Goal: Transaction & Acquisition: Obtain resource

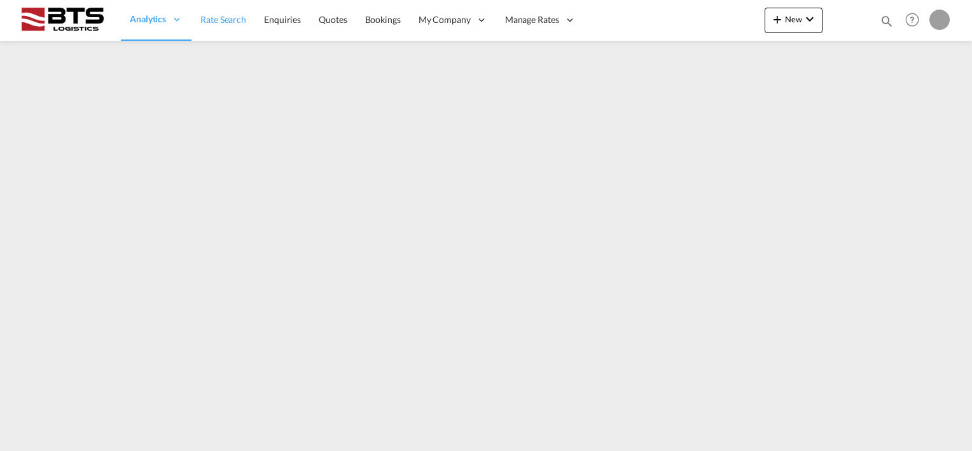
click at [213, 19] on span "Rate Search" at bounding box center [223, 19] width 46 height 11
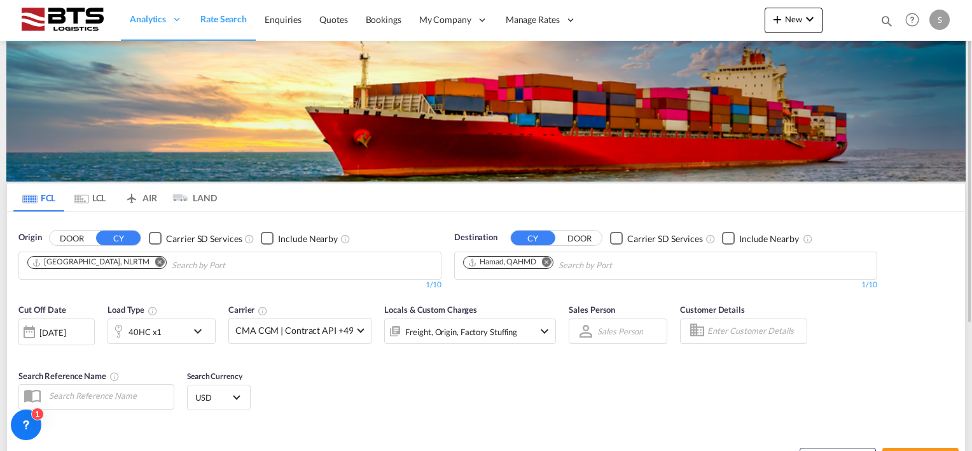
click at [550, 259] on md-icon "Remove" at bounding box center [547, 262] width 10 height 10
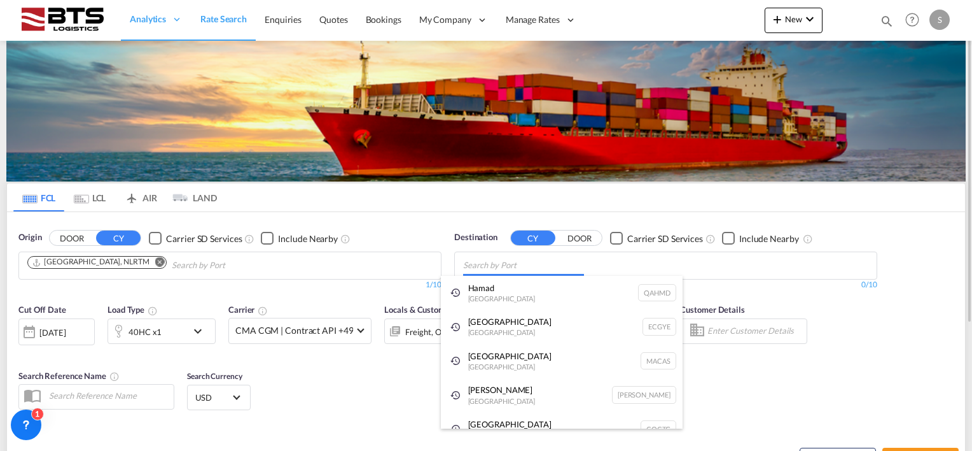
click at [515, 260] on body "Analytics Reports Dashboard Rate Search Enquiries Quotes Bookings" at bounding box center [486, 225] width 972 height 451
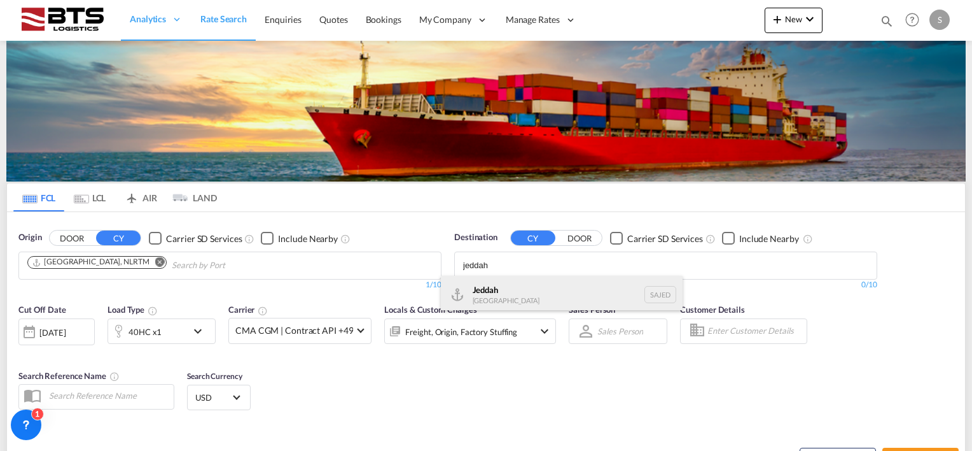
type input "jeddah"
click at [507, 293] on div "Jeddah [GEOGRAPHIC_DATA] SAJED" at bounding box center [562, 295] width 242 height 38
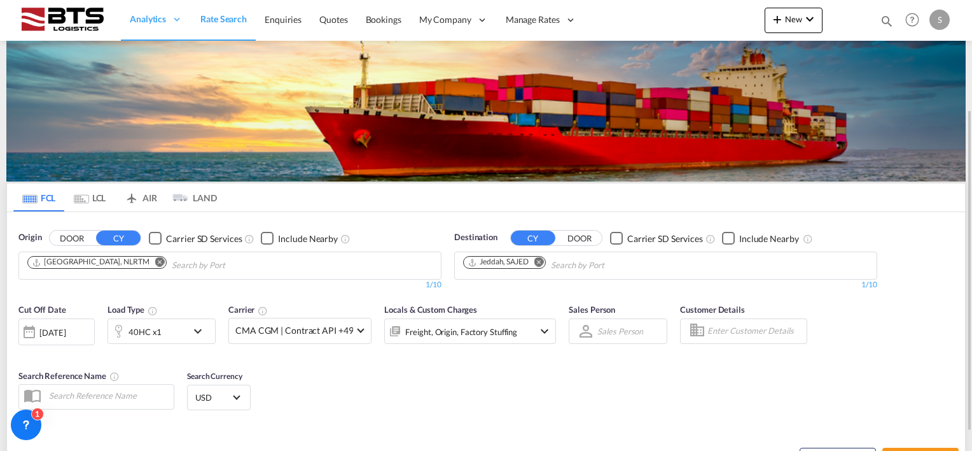
scroll to position [127, 0]
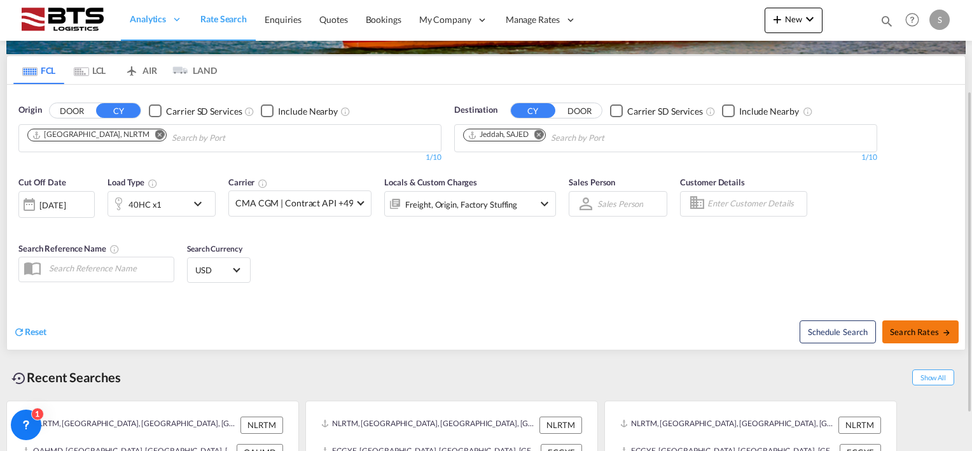
click at [910, 326] on span "Search Rates" at bounding box center [920, 331] width 61 height 10
type input "NLRTM to SAJED / [DATE]"
